Goal: Transaction & Acquisition: Subscribe to service/newsletter

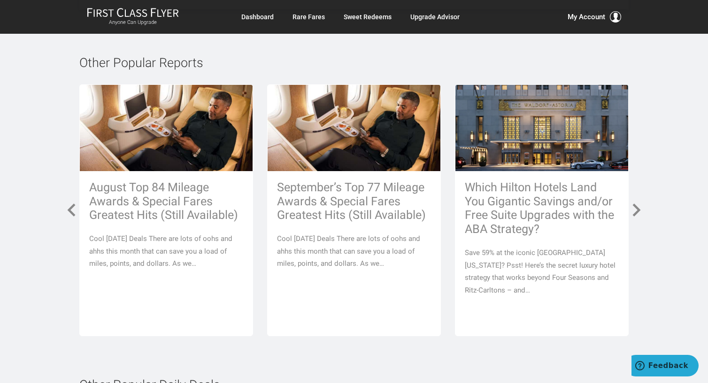
scroll to position [7040, 0]
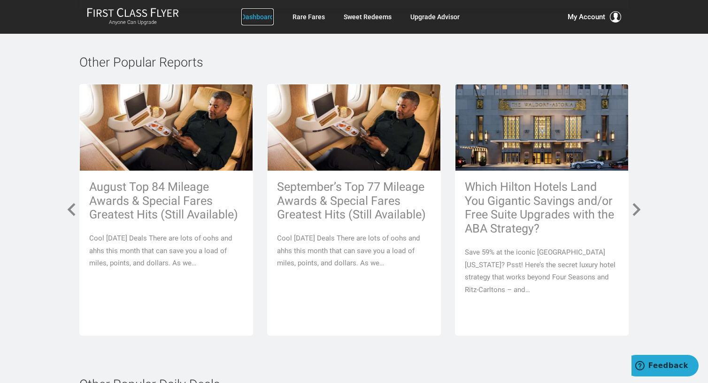
click at [269, 17] on link "Dashboard" at bounding box center [257, 16] width 32 height 17
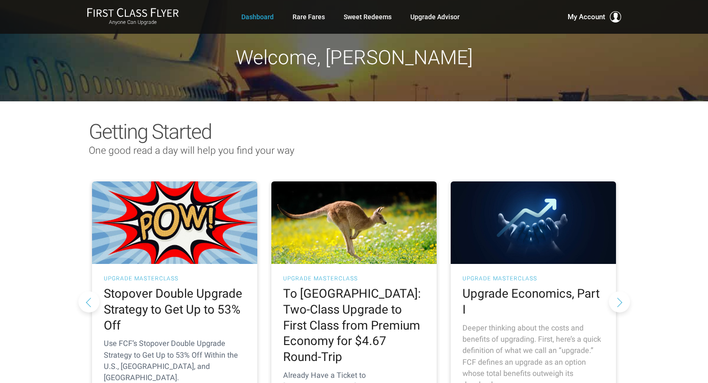
scroll to position [94, 0]
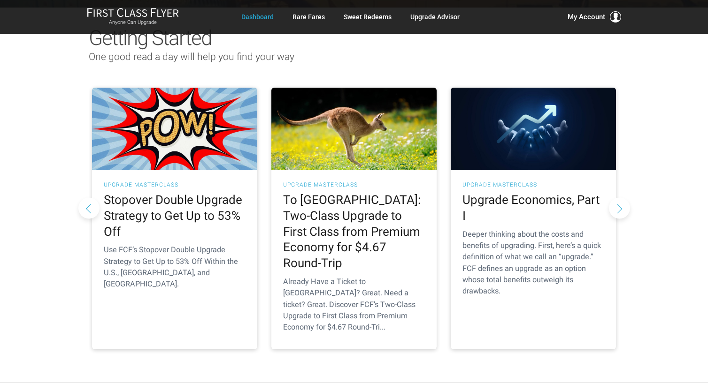
click at [621, 198] on button "Next slide" at bounding box center [619, 208] width 21 height 21
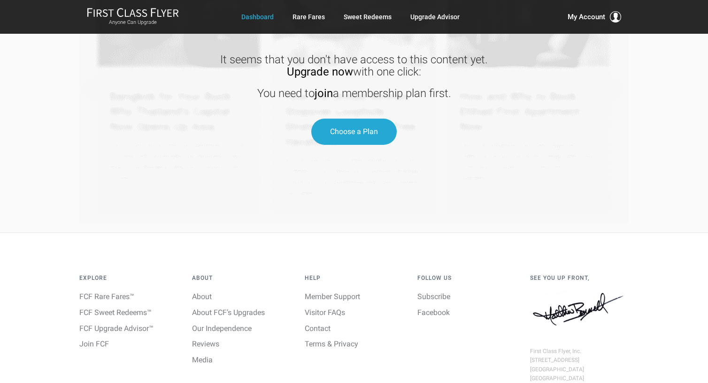
scroll to position [1359, 0]
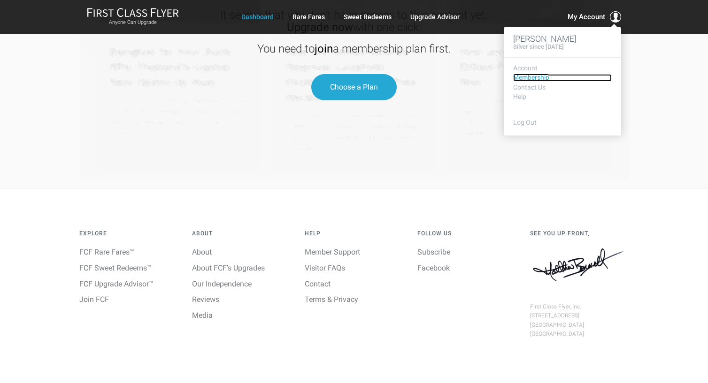
click at [516, 78] on link "Membership" at bounding box center [562, 77] width 99 height 7
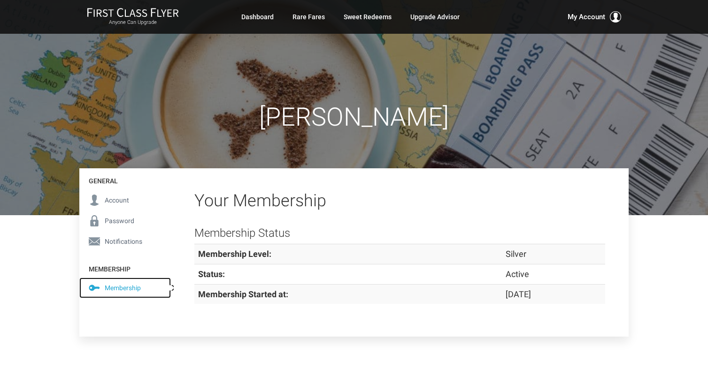
click at [121, 288] on span "Membership" at bounding box center [123, 288] width 36 height 10
click at [440, 17] on link "Upgrade Advisor" at bounding box center [434, 16] width 49 height 17
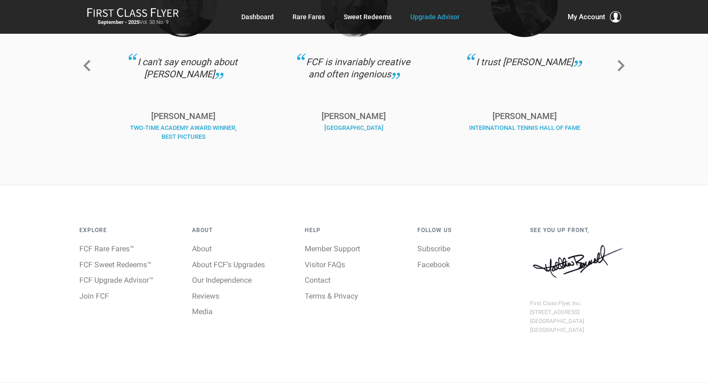
scroll to position [1445, 0]
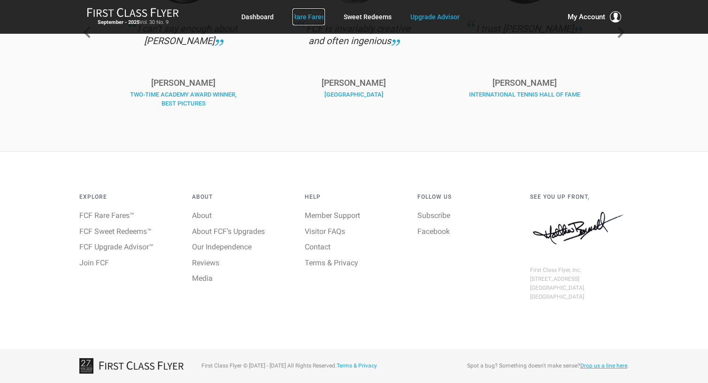
click at [306, 17] on link "Rare Fares" at bounding box center [308, 16] width 32 height 17
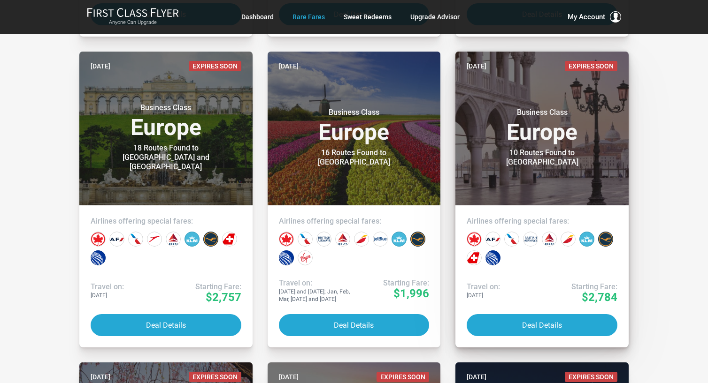
scroll to position [1126, 0]
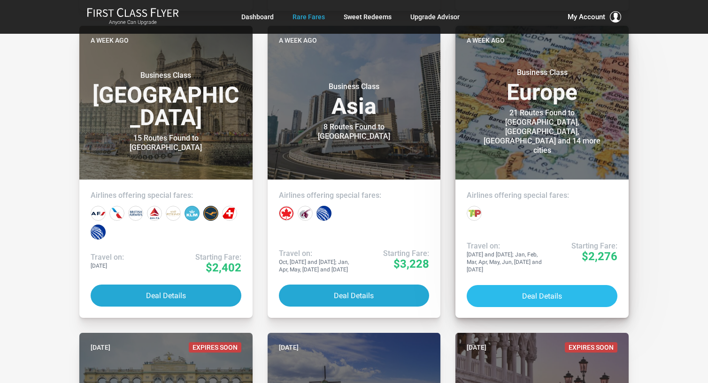
click at [533, 291] on button "Deal Details" at bounding box center [542, 296] width 151 height 22
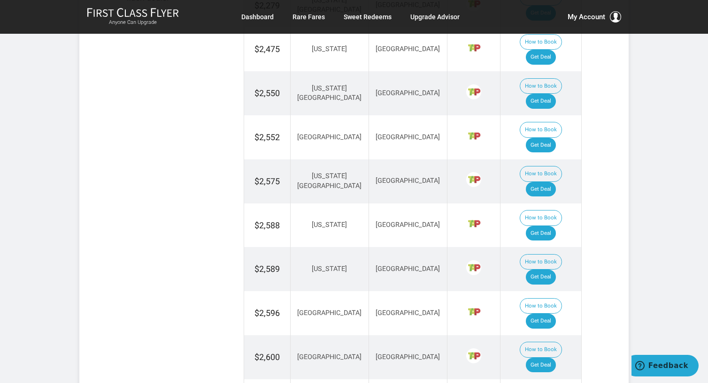
scroll to position [845, 0]
